Goal: Task Accomplishment & Management: Manage account settings

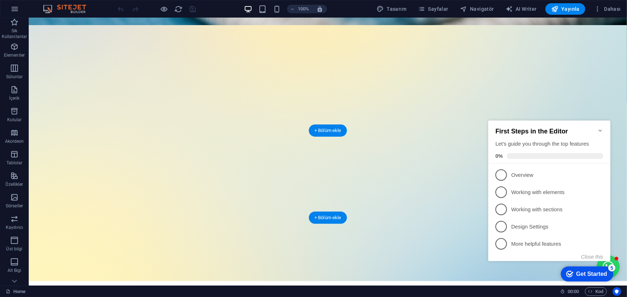
scroll to position [457, 0]
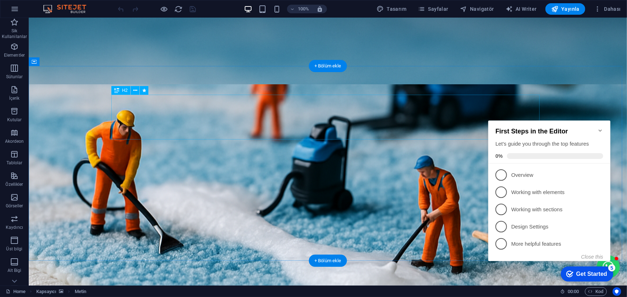
scroll to position [0, 0]
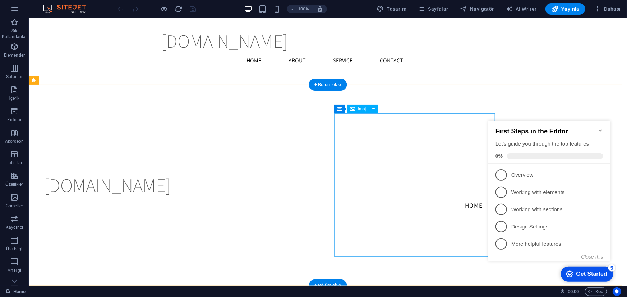
scroll to position [1180, 0]
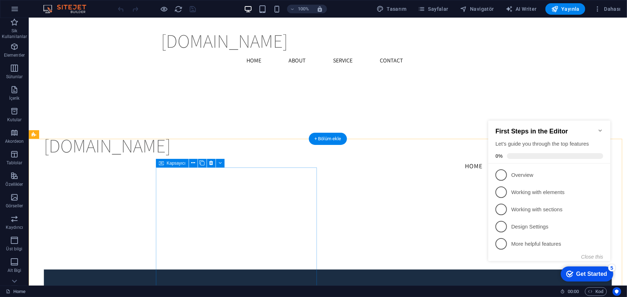
scroll to position [1126, 0]
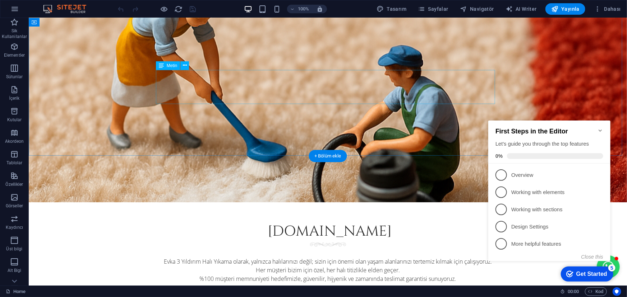
click at [308, 257] on div "Evka 3 Yıldırım Halı Yıkama olarak, yalnızca halılarınızı değil; sizin için öne…" at bounding box center [327, 274] width 339 height 34
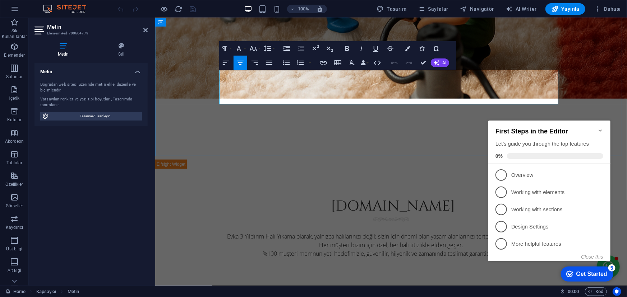
scroll to position [276, 0]
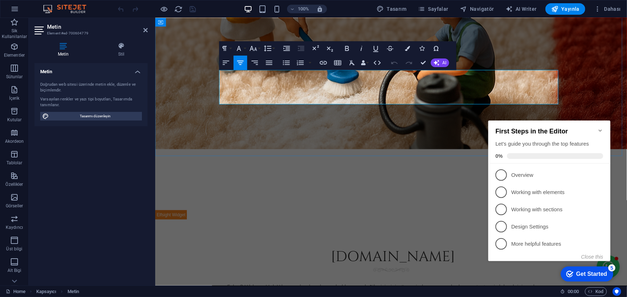
click at [311, 283] on p "Evka 3 Yıldırım Halı Yıkama olarak, yalnızca halılarınızı değil; sizin için öne…" at bounding box center [390, 296] width 339 height 26
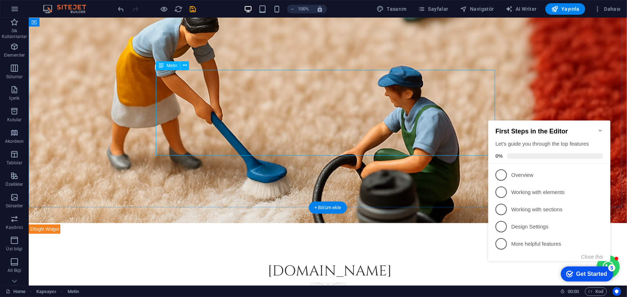
scroll to position [261, 0]
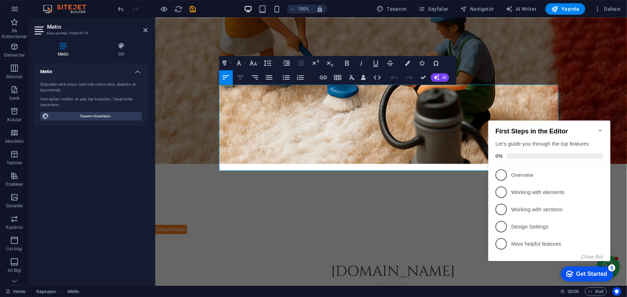
click at [244, 78] on icon "button" at bounding box center [240, 77] width 9 height 9
click at [255, 80] on icon "button" at bounding box center [254, 77] width 9 height 9
click at [244, 80] on icon "button" at bounding box center [240, 77] width 9 height 9
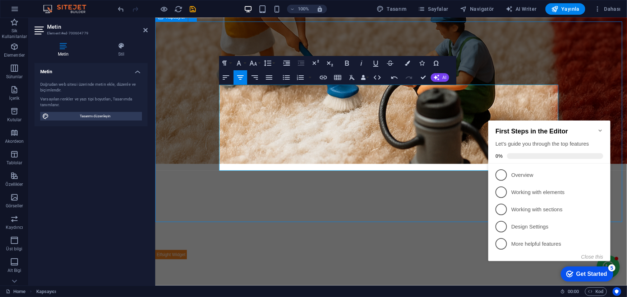
scroll to position [312, 0]
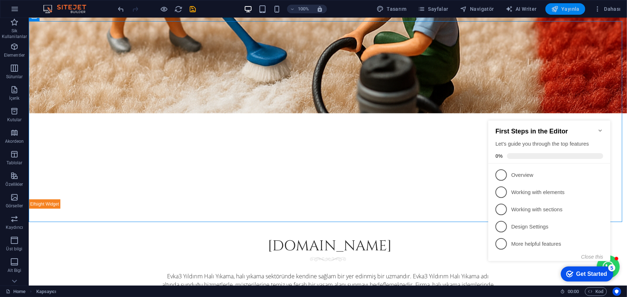
click at [565, 10] on span "Yayınla" at bounding box center [565, 8] width 28 height 7
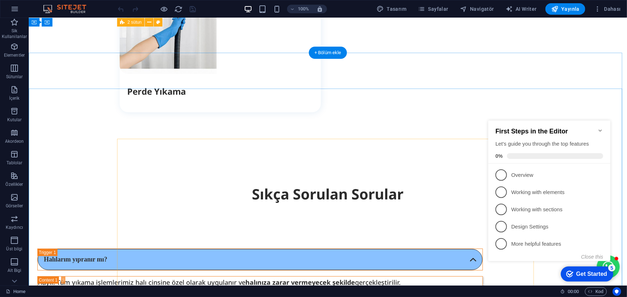
scroll to position [1185, 0]
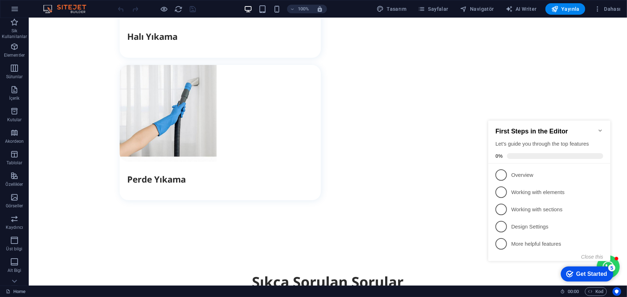
click at [599, 129] on icon "Minimize checklist" at bounding box center [599, 130] width 3 height 2
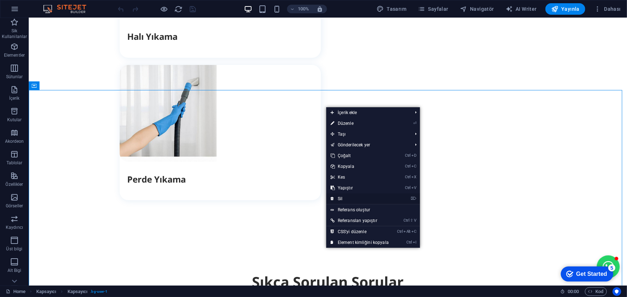
click at [342, 199] on link "⌦ Sil" at bounding box center [359, 199] width 67 height 11
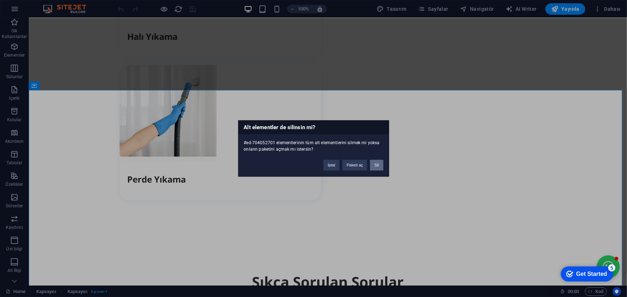
drag, startPoint x: 379, startPoint y: 163, endPoint x: 348, endPoint y: 148, distance: 34.5
click at [379, 163] on button "Sil" at bounding box center [376, 165] width 13 height 11
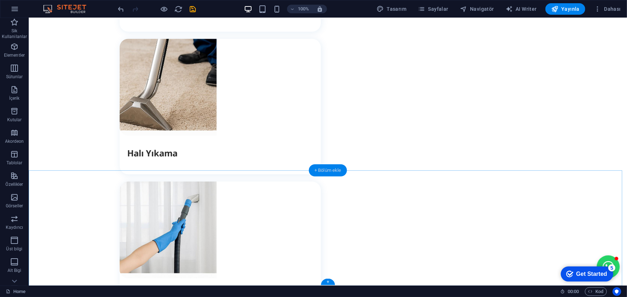
click at [319, 168] on div "+ Bölüm ekle" at bounding box center [328, 171] width 38 height 12
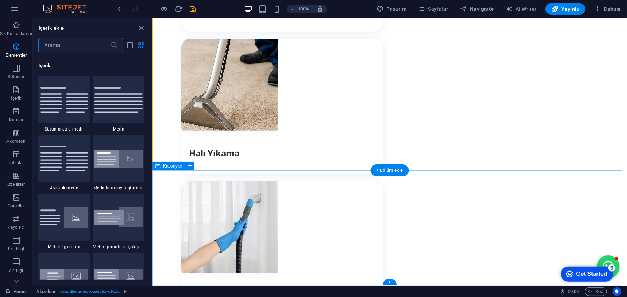
scroll to position [1257, 0]
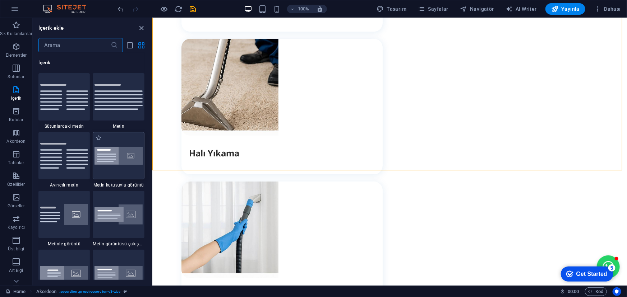
click at [110, 152] on img at bounding box center [118, 156] width 48 height 18
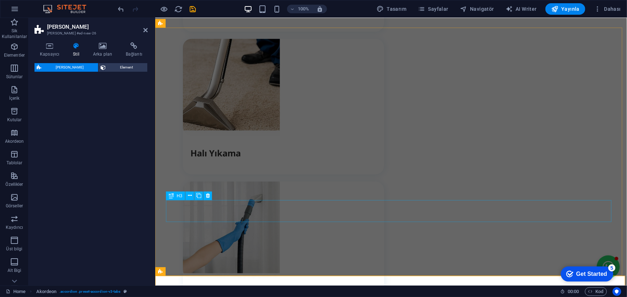
select select "rem"
select select "px"
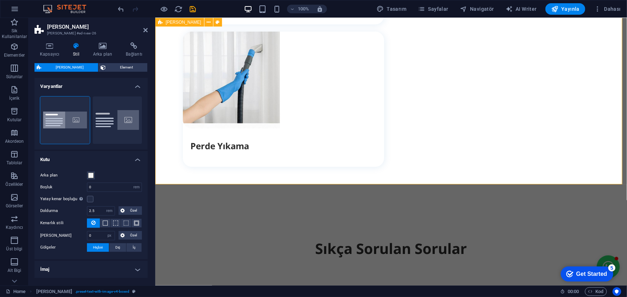
scroll to position [1159, 0]
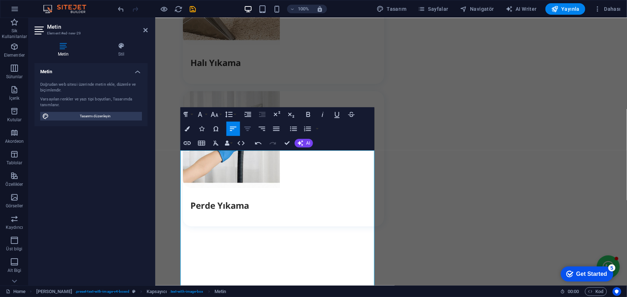
click at [249, 129] on icon "button" at bounding box center [247, 129] width 6 height 4
click at [235, 125] on icon "button" at bounding box center [233, 129] width 9 height 9
click at [246, 128] on icon "button" at bounding box center [247, 129] width 9 height 9
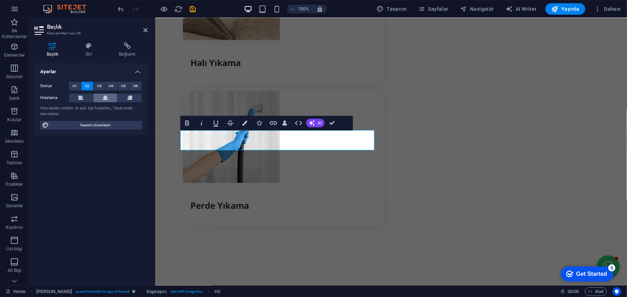
click at [105, 94] on icon at bounding box center [105, 98] width 5 height 9
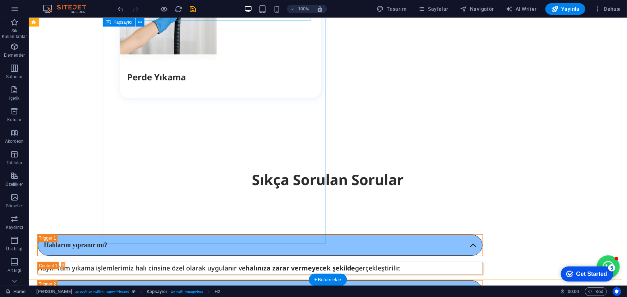
scroll to position [1224, 0]
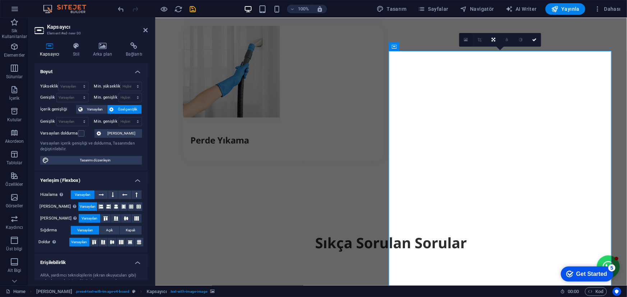
click at [466, 38] on icon at bounding box center [466, 39] width 4 height 5
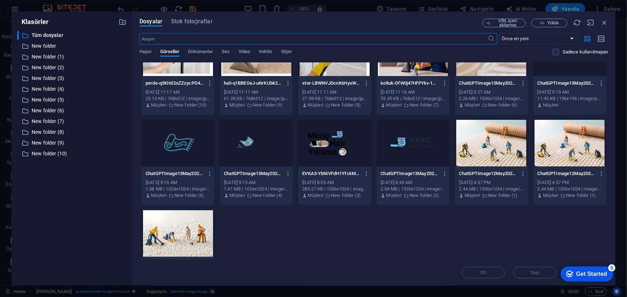
scroll to position [69, 0]
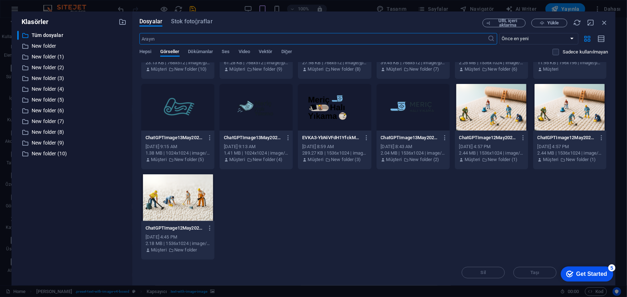
click at [199, 204] on div at bounding box center [177, 198] width 73 height 47
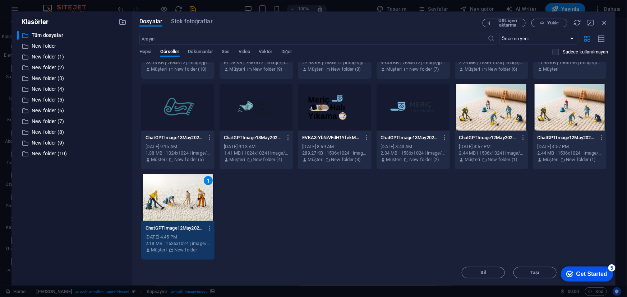
click at [593, 277] on div "Get Started" at bounding box center [591, 274] width 31 height 6
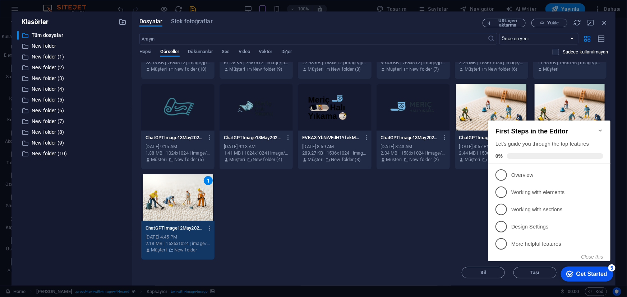
click at [601, 128] on icon "Minimize checklist" at bounding box center [600, 131] width 6 height 6
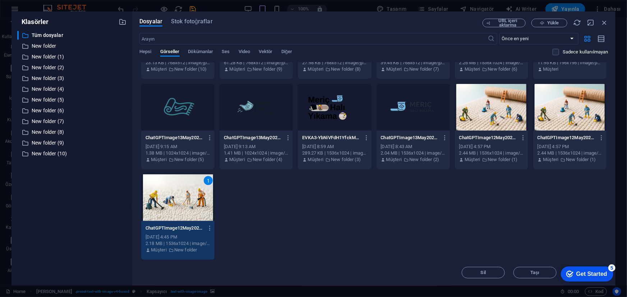
click at [195, 203] on div "1" at bounding box center [177, 198] width 73 height 47
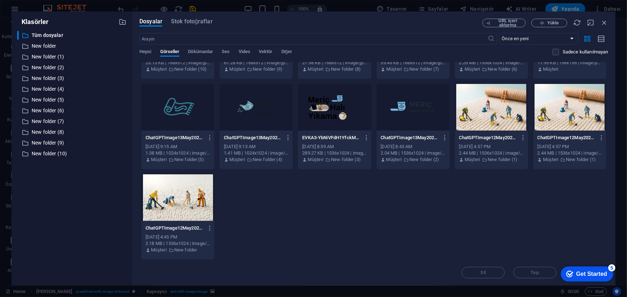
click at [195, 203] on div at bounding box center [177, 198] width 73 height 47
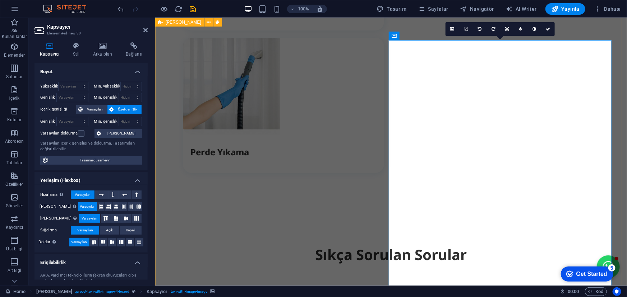
scroll to position [1203, 0]
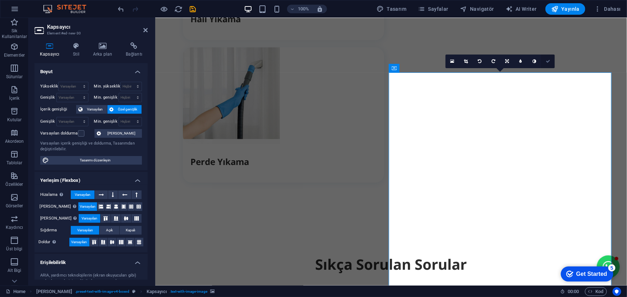
click at [549, 61] on icon at bounding box center [548, 61] width 4 height 4
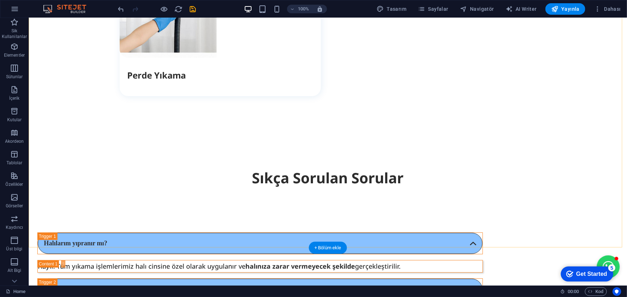
scroll to position [1339, 0]
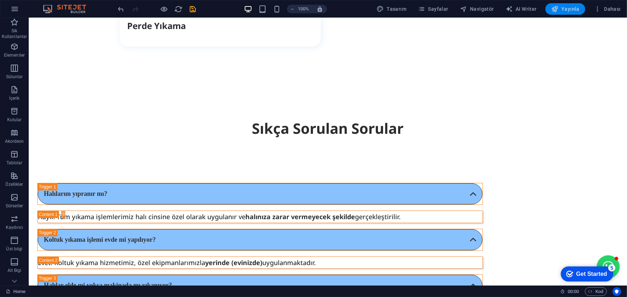
click at [570, 10] on span "Yayınla" at bounding box center [565, 8] width 28 height 7
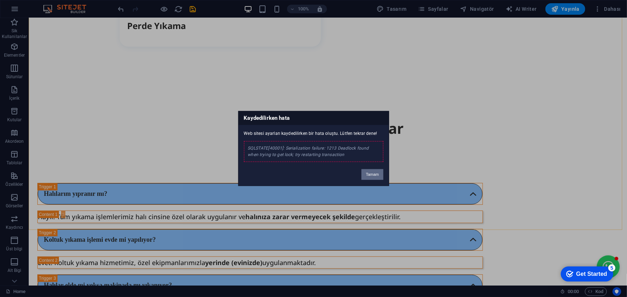
click at [373, 176] on button "Tamam" at bounding box center [372, 175] width 22 height 11
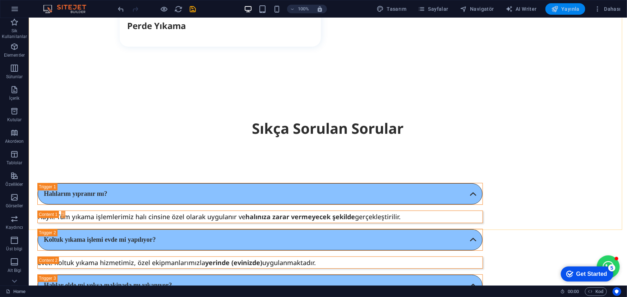
click at [569, 12] on span "Yayınla" at bounding box center [565, 8] width 28 height 7
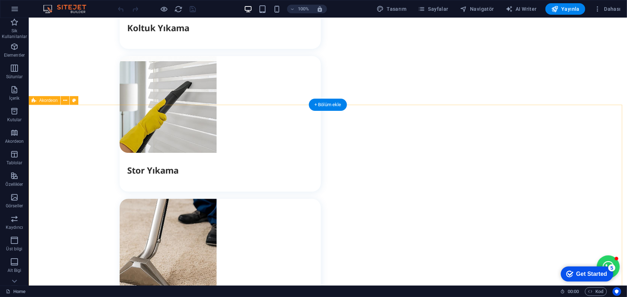
scroll to position [855, 0]
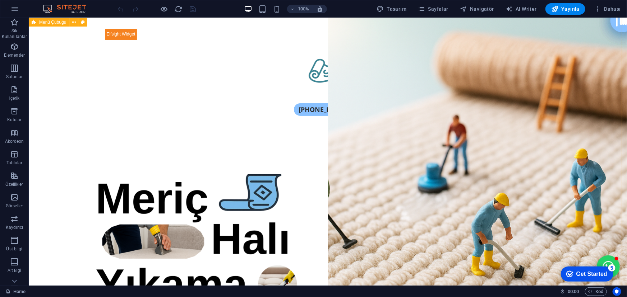
scroll to position [0, 0]
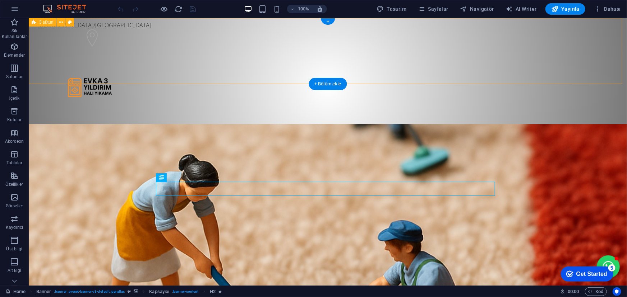
click at [154, 40] on div "[GEOGRAPHIC_DATA]/[GEOGRAPHIC_DATA] +90.533 389 70 75" at bounding box center [327, 87] width 598 height 139
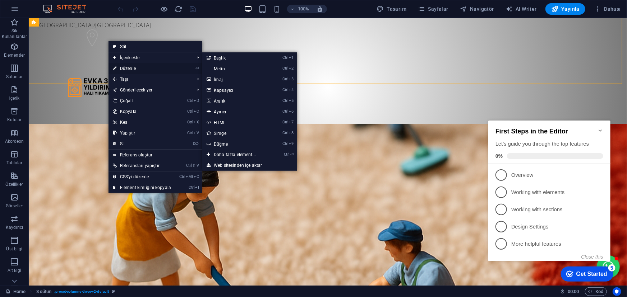
click at [136, 68] on link "⏎ Düzenle" at bounding box center [141, 68] width 67 height 11
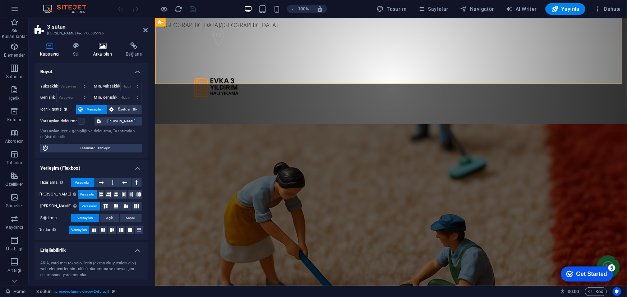
click at [101, 51] on h4 "Arka plan" at bounding box center [104, 49] width 33 height 15
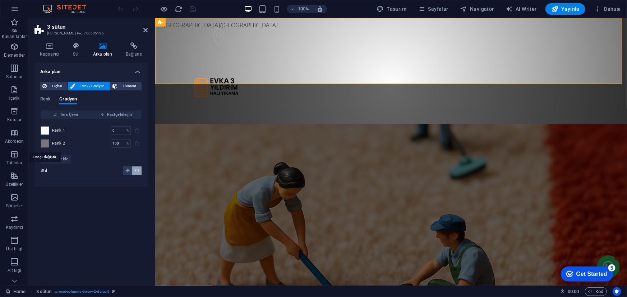
click at [44, 142] on span at bounding box center [45, 144] width 8 height 8
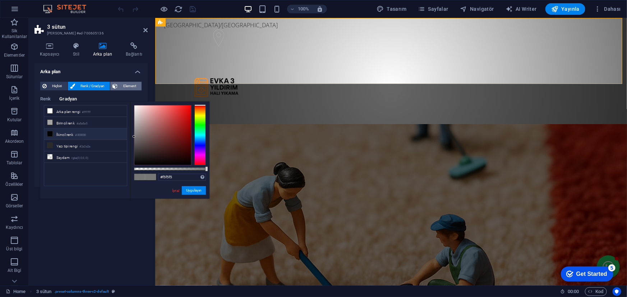
type input "#ffffff"
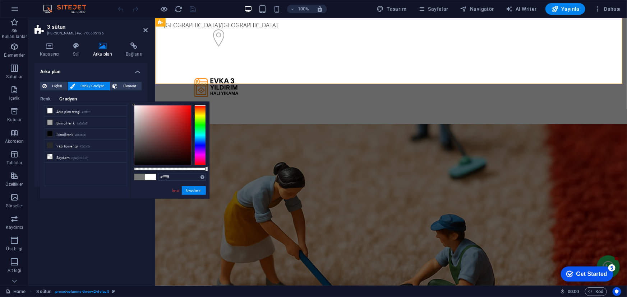
drag, startPoint x: 149, startPoint y: 129, endPoint x: 92, endPoint y: 65, distance: 86.0
click at [92, 65] on body "[DOMAIN_NAME] Home Sik Kullanilanlar Elementler Sütunlar İçerik Kutular Akordeo…" at bounding box center [313, 148] width 627 height 297
click at [194, 193] on button "Uygulayın" at bounding box center [194, 190] width 24 height 9
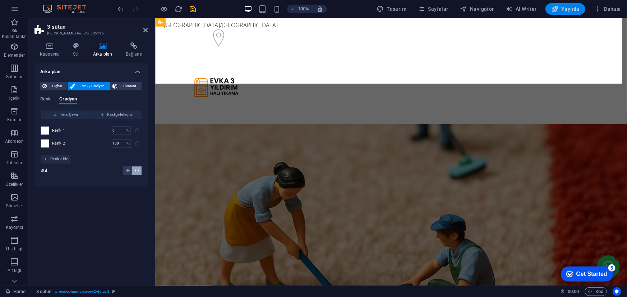
click at [566, 7] on span "Yayınla" at bounding box center [565, 8] width 28 height 7
